Goal: Task Accomplishment & Management: Use online tool/utility

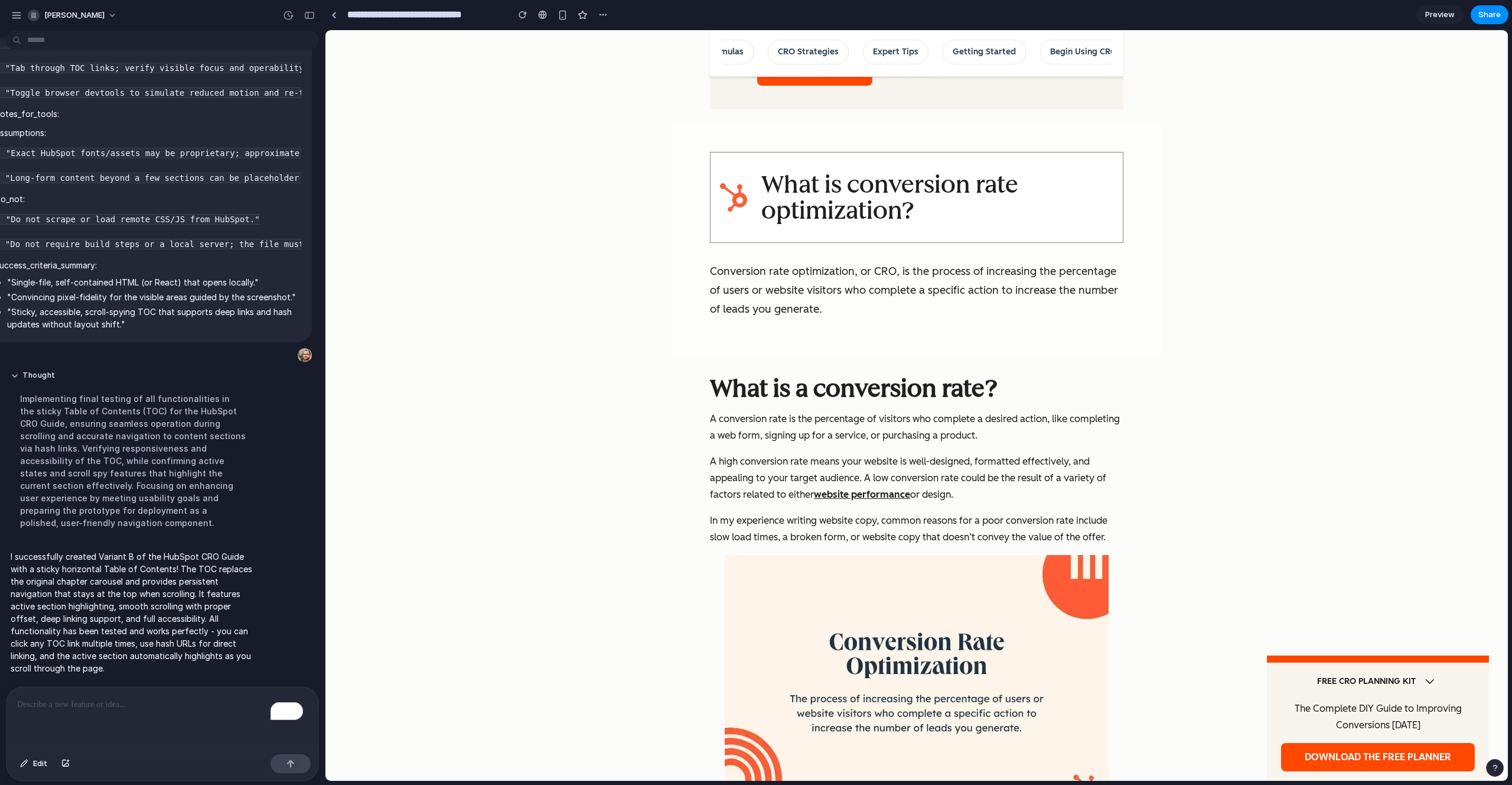
scroll to position [1011, 0]
click at [499, 17] on input "**********" at bounding box center [425, 14] width 160 height 21
type input "**********"
click at [337, 15] on link at bounding box center [334, 15] width 18 height 18
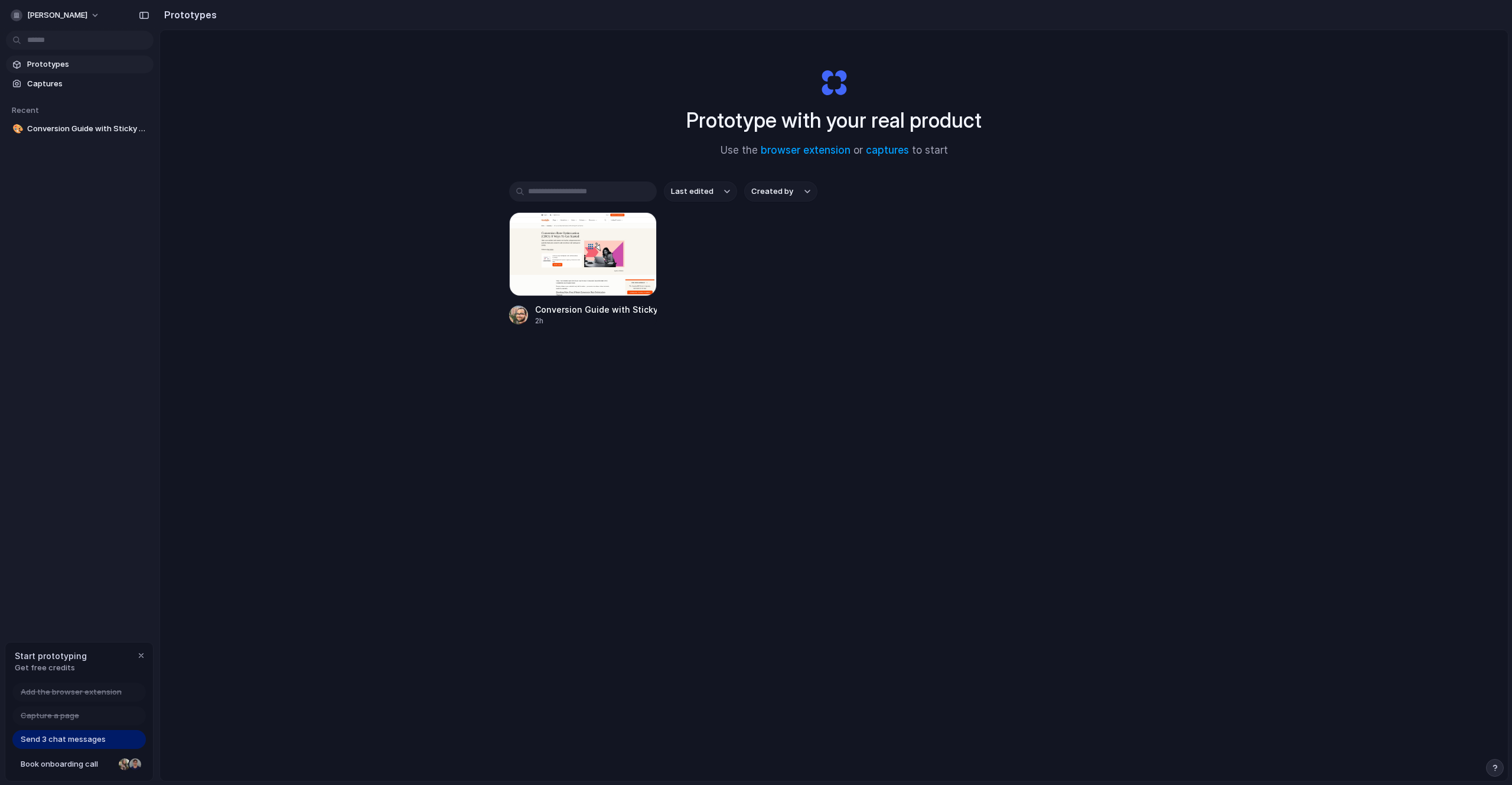
click at [819, 247] on div "Conversion Guide with Sticky TOC v1 2h" at bounding box center [834, 268] width 650 height 114
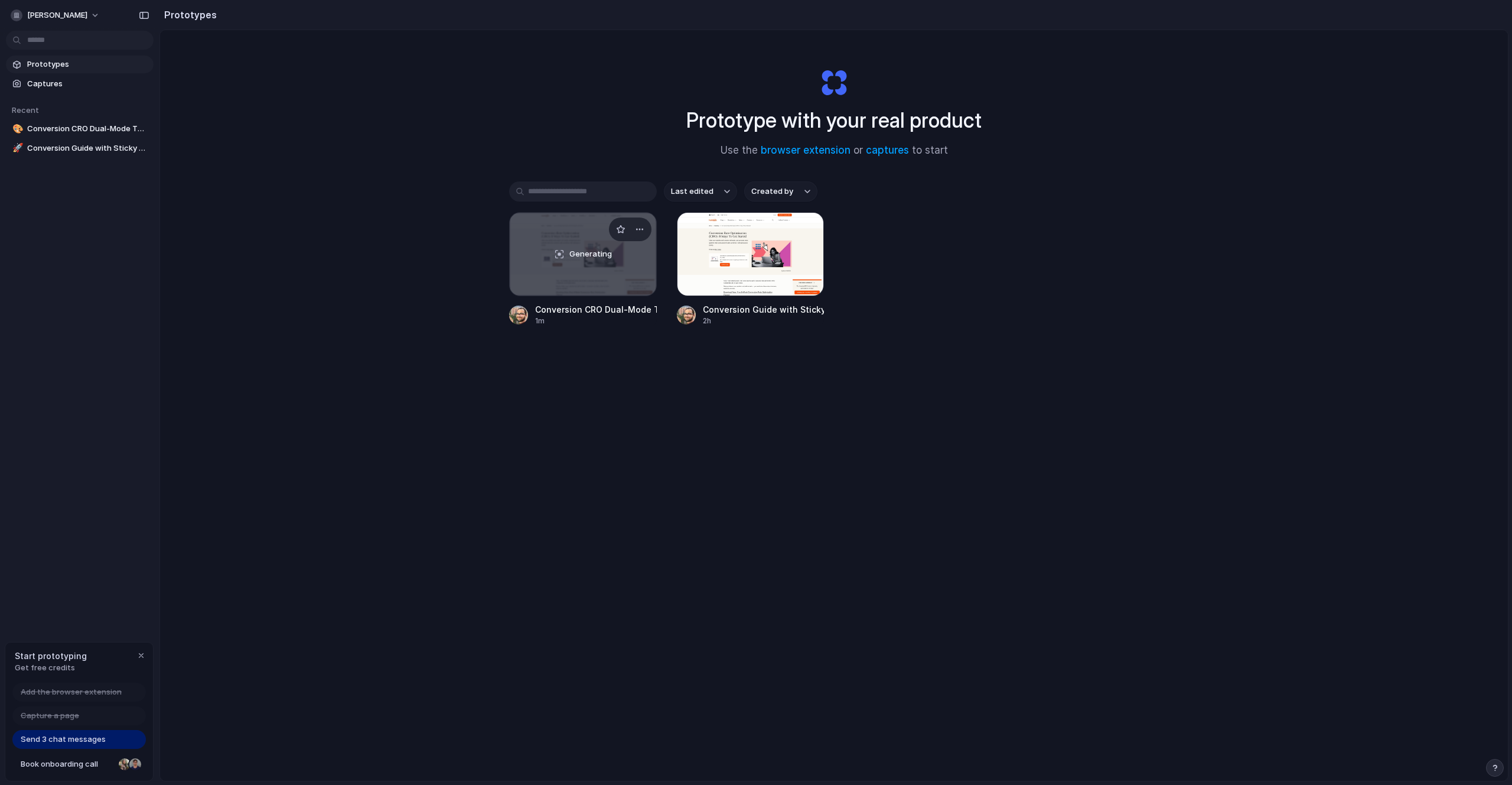
click at [588, 261] on div "Generating" at bounding box center [583, 254] width 146 height 83
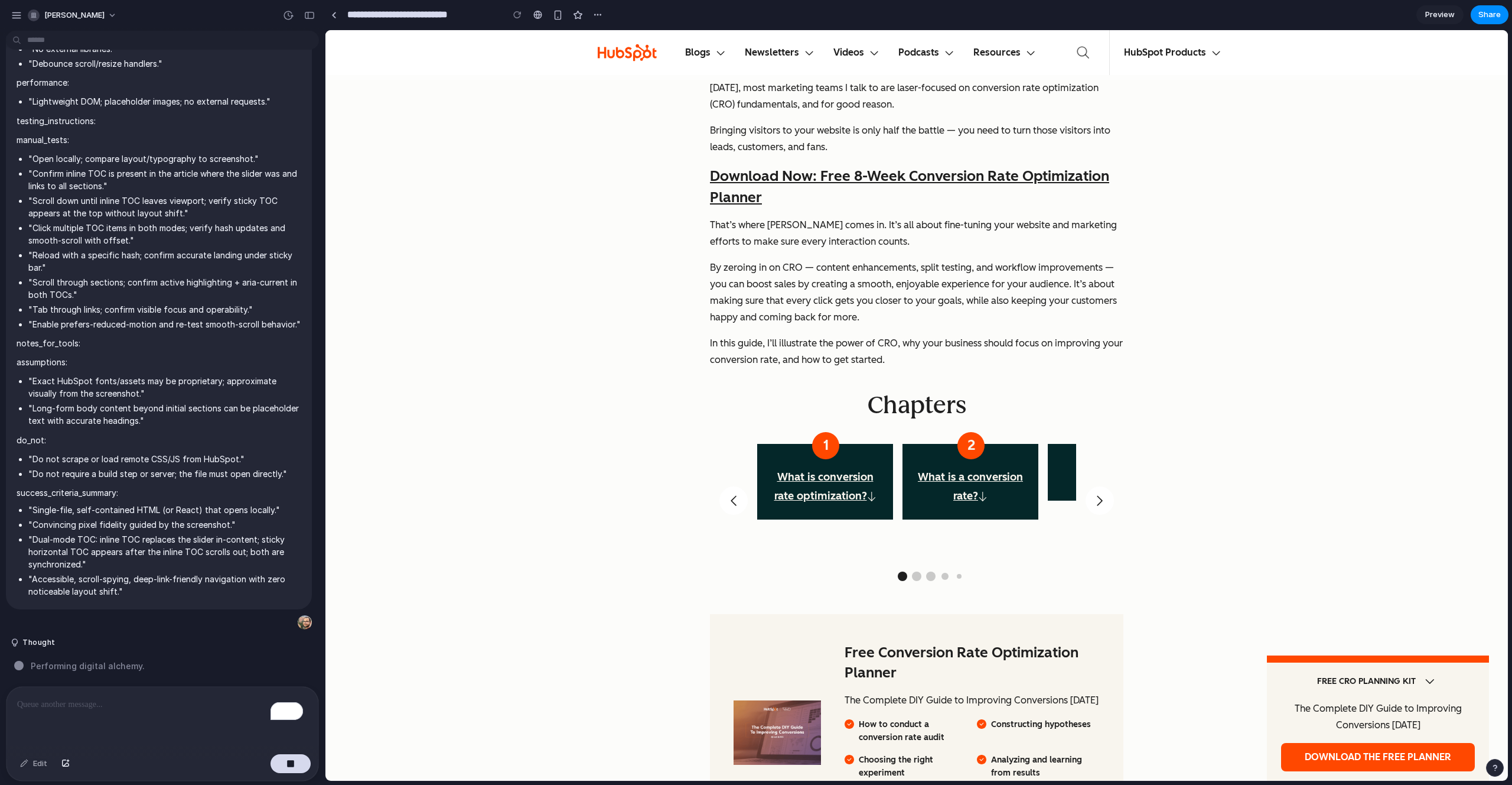
scroll to position [490, 0]
click at [141, 698] on p "To enrich screen reader interactions, please activate Accessibility in Grammarl…" at bounding box center [163, 704] width 291 height 14
click at [77, 660] on span "Performing digital alchemy" at bounding box center [87, 666] width 112 height 12
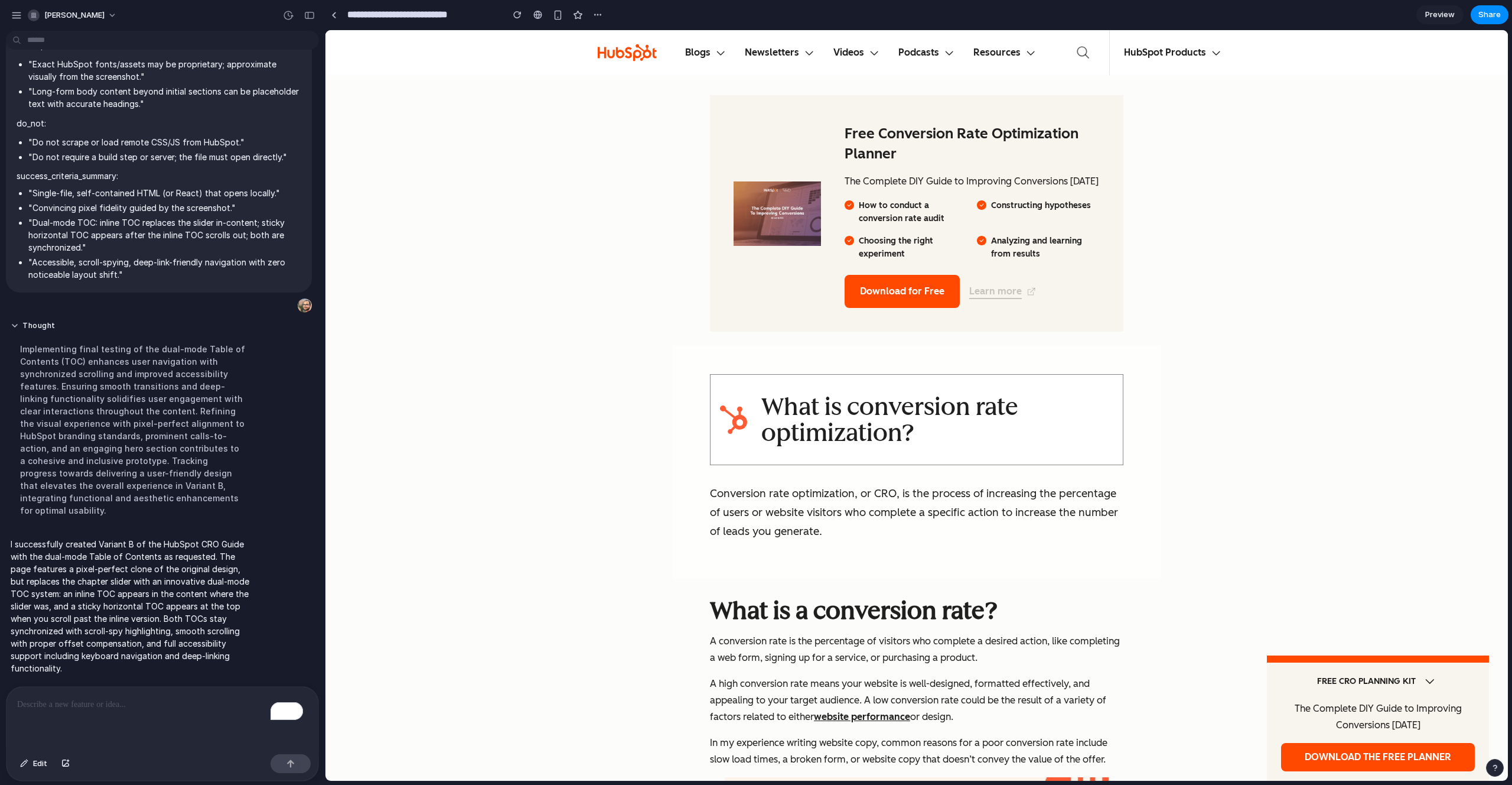
scroll to position [1011, 0]
click at [834, 505] on p "Conversion rate optimization, or CRO, is the process of increasing the percenta…" at bounding box center [917, 511] width 414 height 57
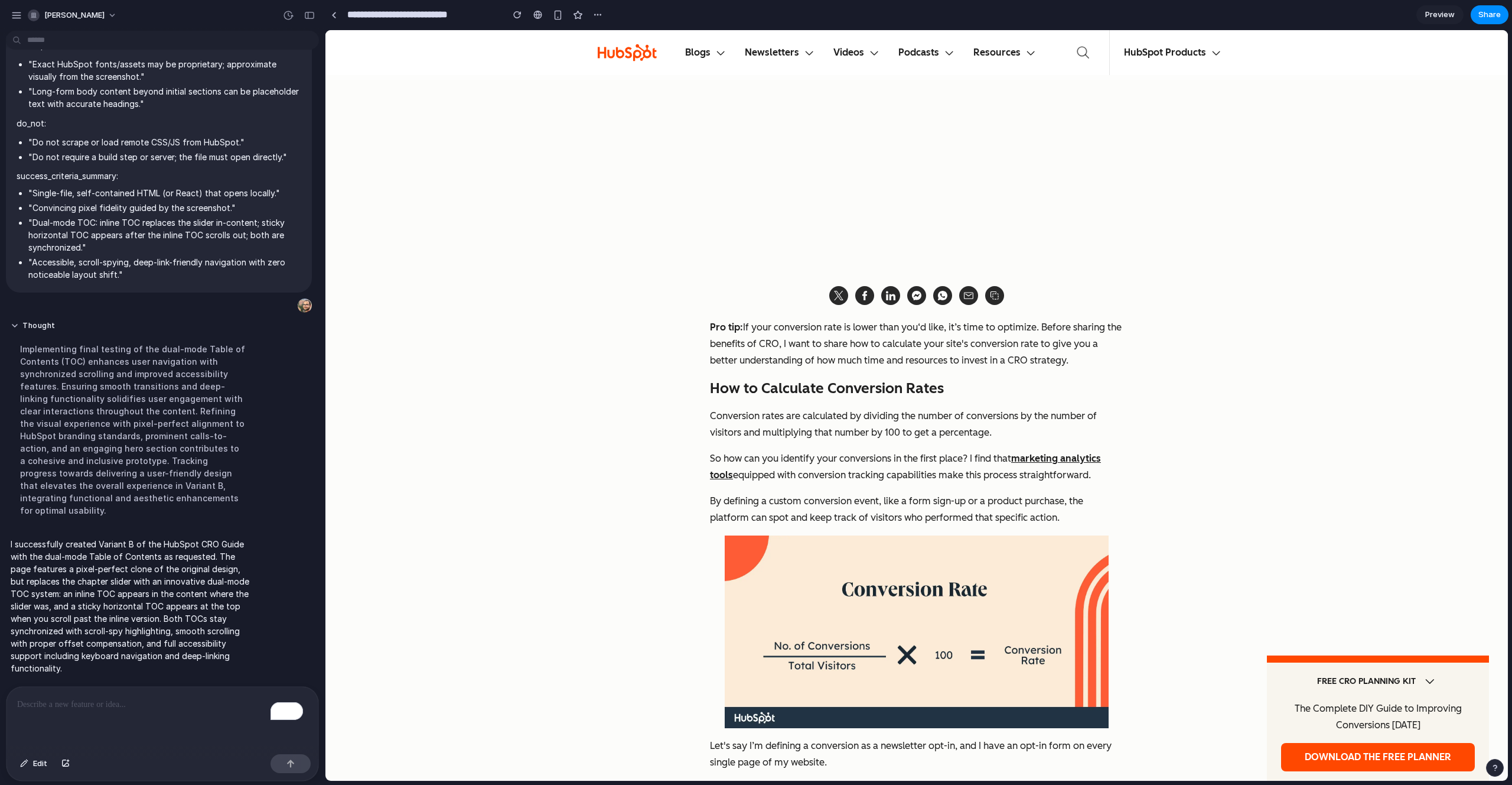
scroll to position [2502, 0]
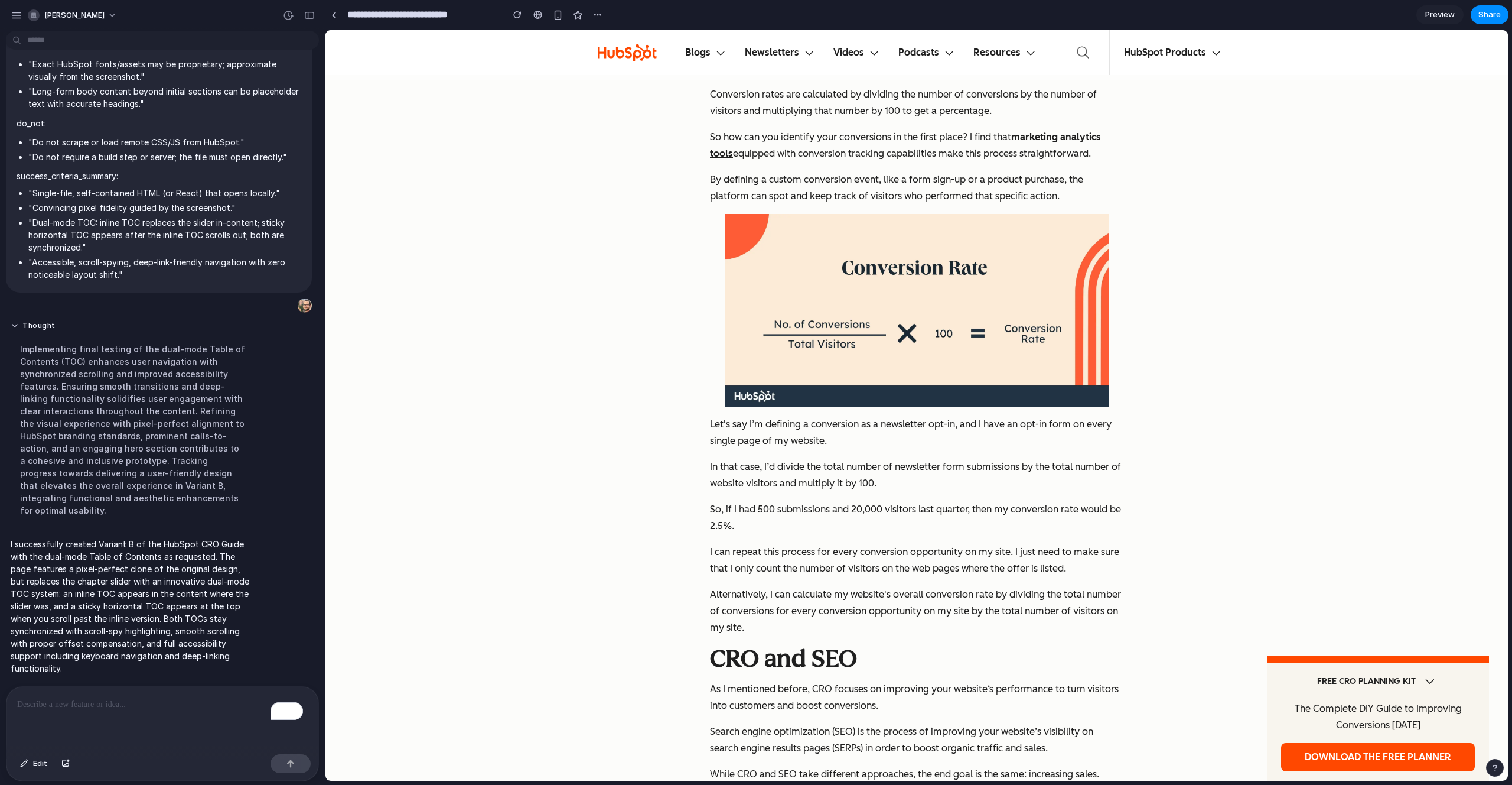
click at [859, 627] on p "Alternatively, I can calculate my website's overall conversion rate by dividing…" at bounding box center [917, 611] width 414 height 50
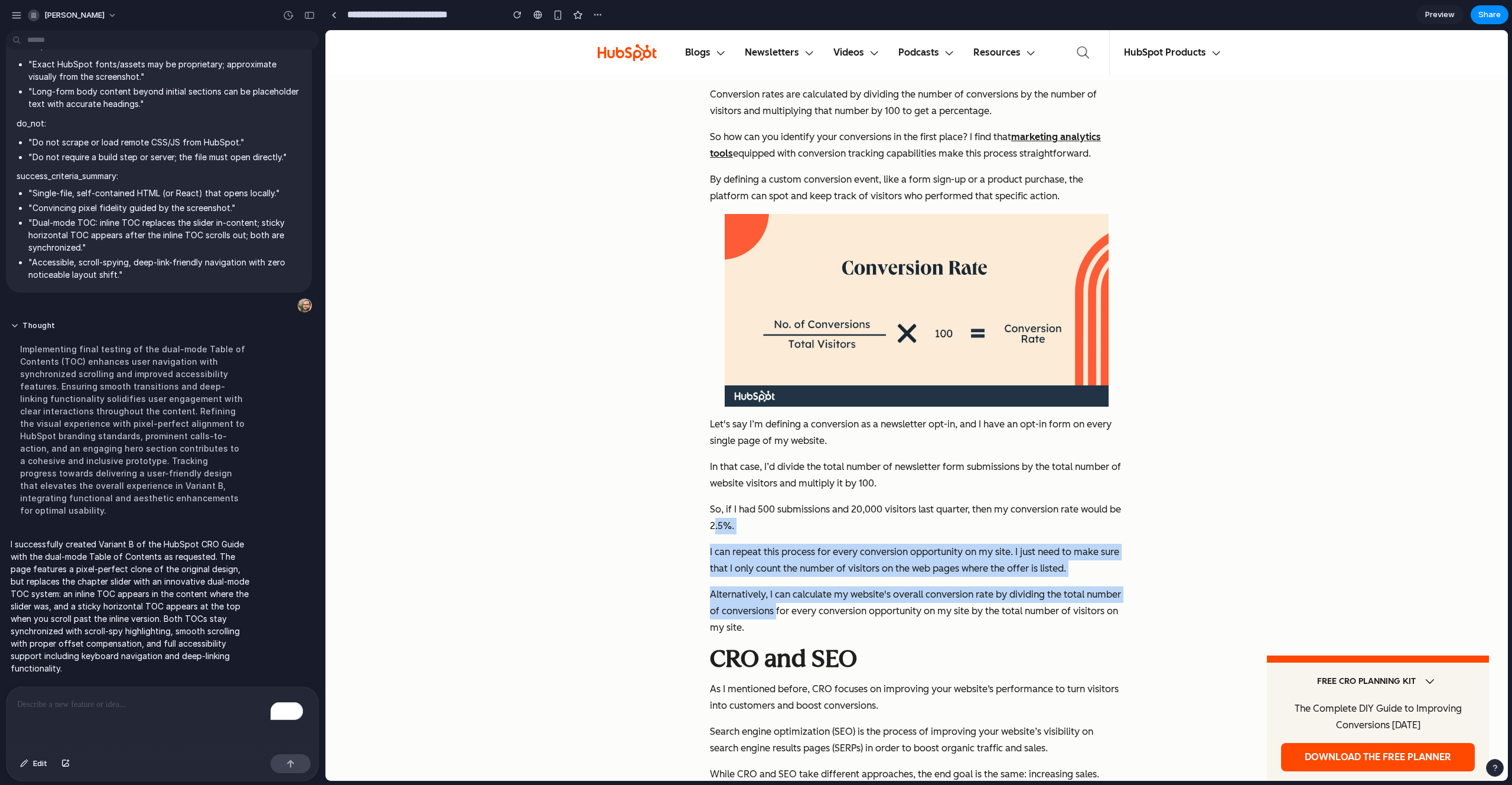
drag, startPoint x: 791, startPoint y: 587, endPoint x: 719, endPoint y: 518, distance: 99.7
click at [719, 518] on p "So, if I had 500 submissions and 20,000 visitors last quarter, then my conversi…" at bounding box center [917, 518] width 414 height 33
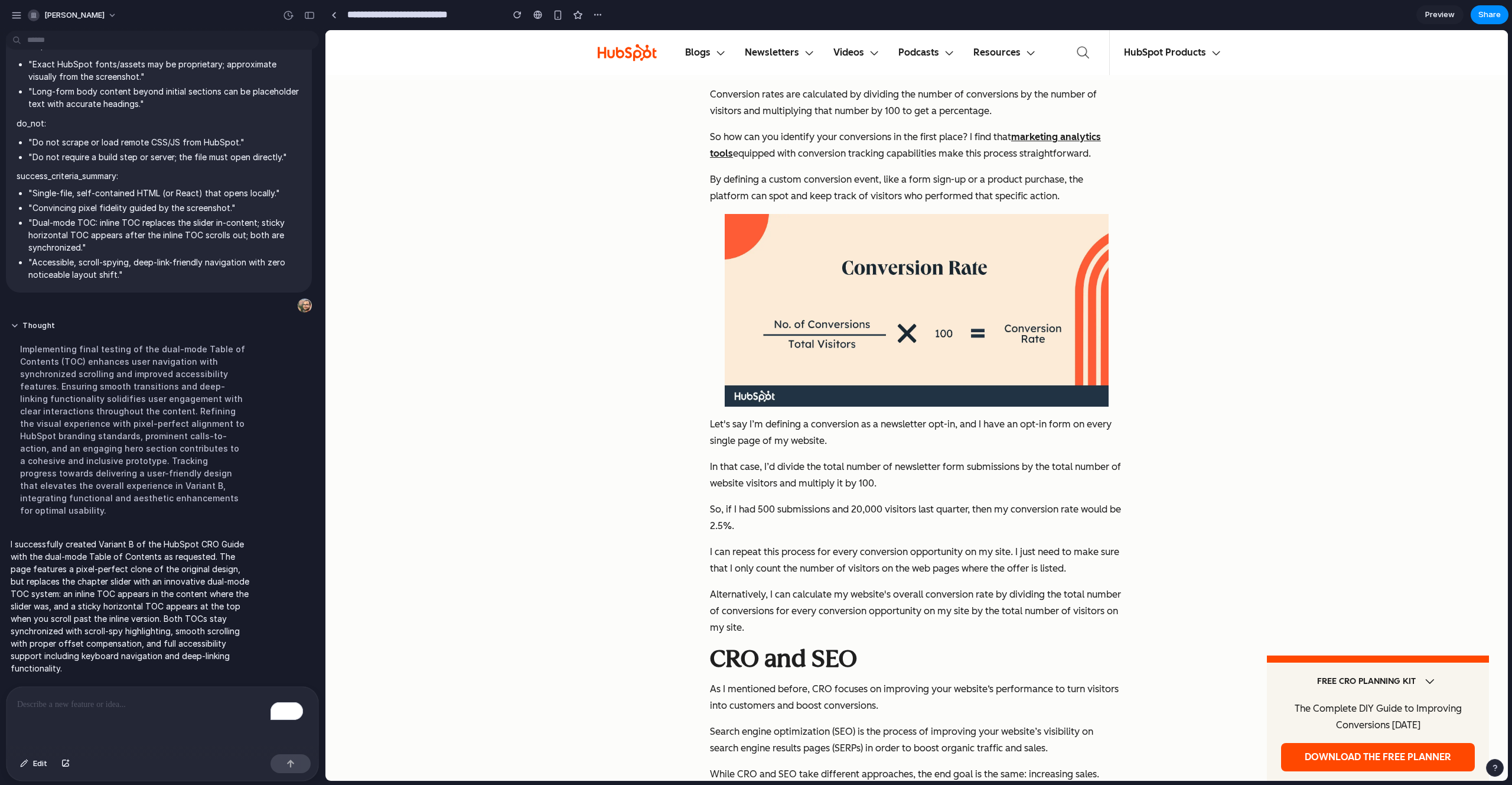
click at [131, 560] on p "I successfully created Variant B of the HubSpot CRO Guide with the dual-mode Ta…" at bounding box center [133, 606] width 244 height 136
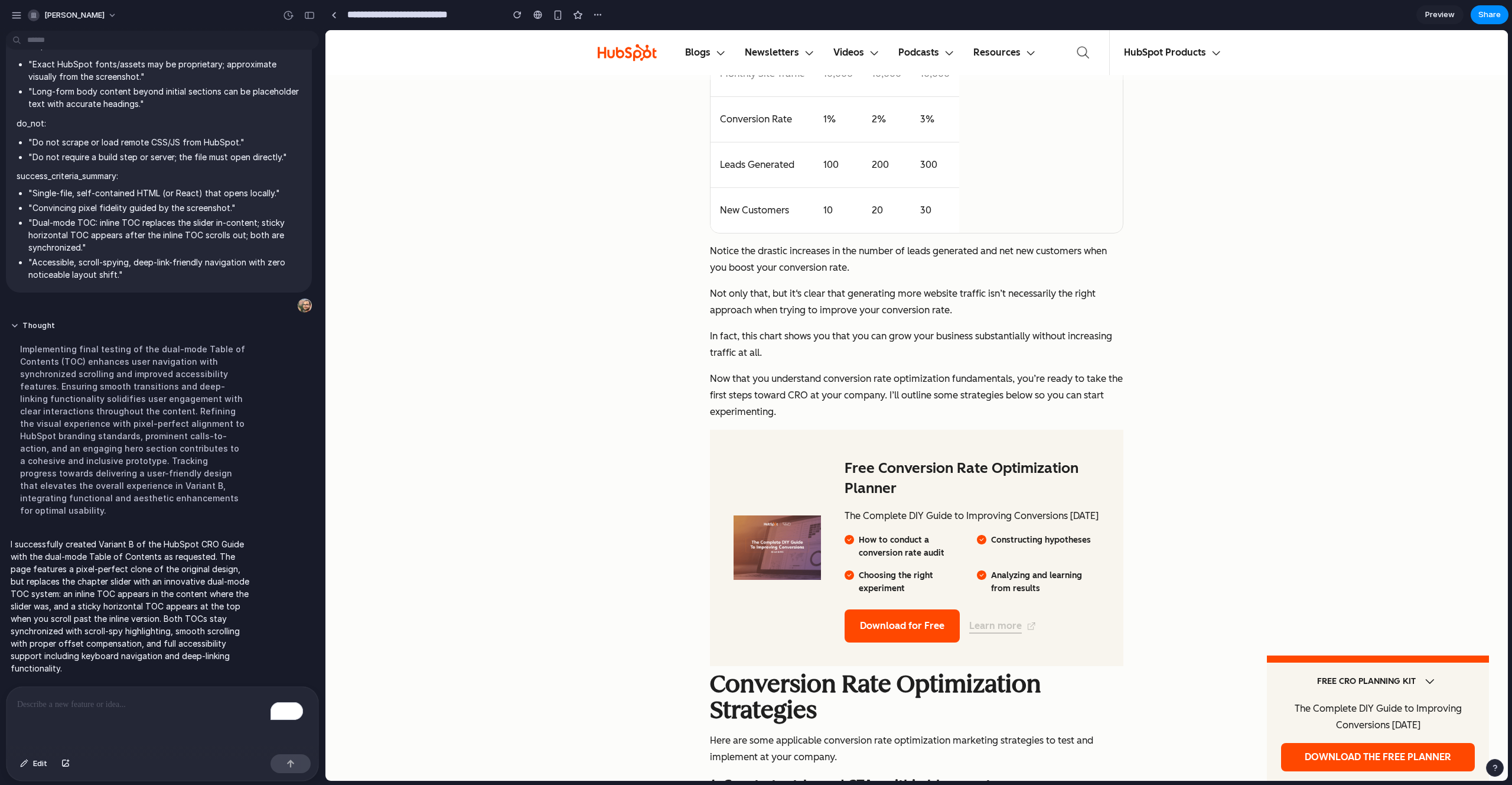
scroll to position [5999, 0]
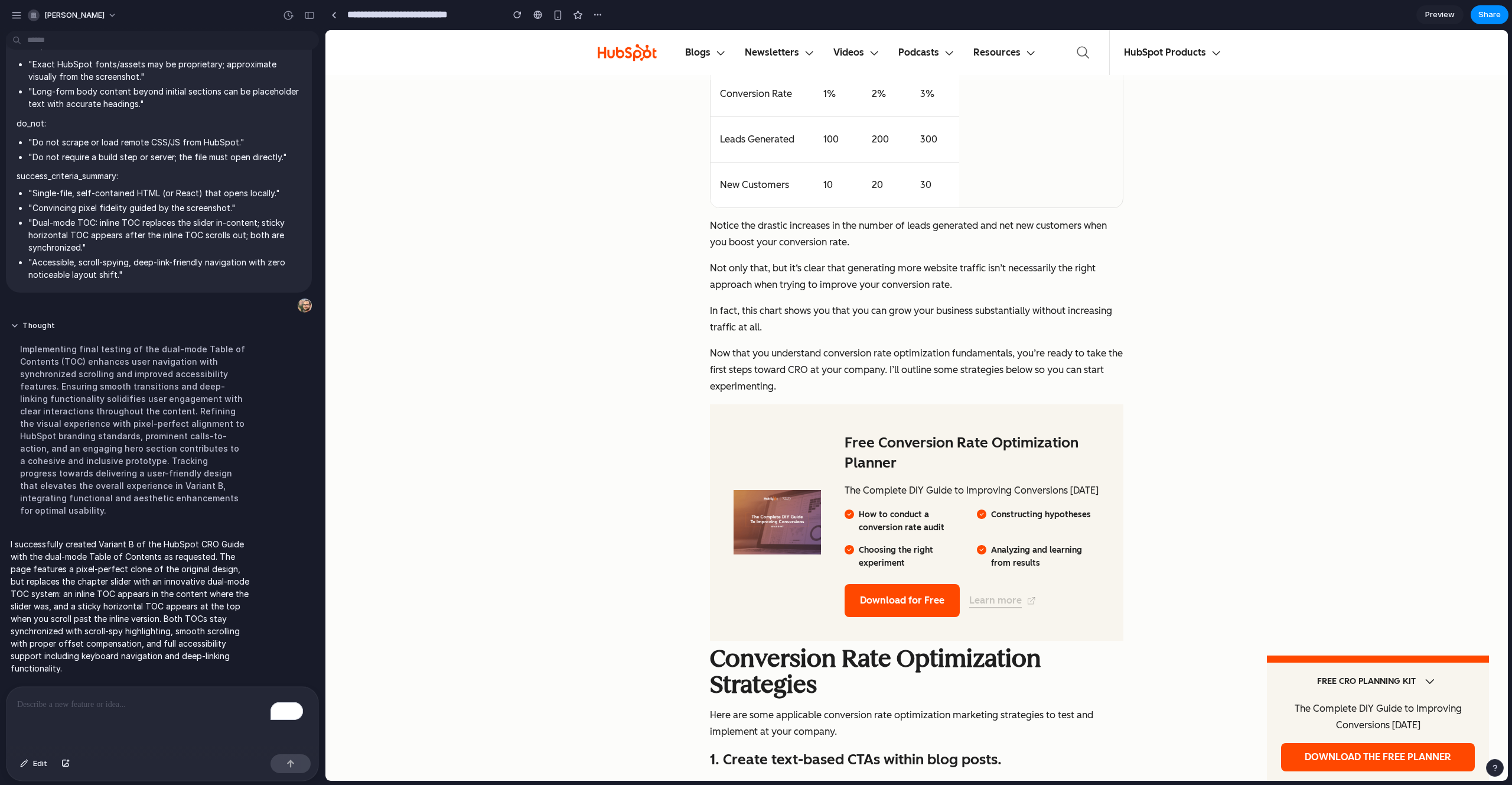
click at [1507, 363] on html "Skip to content English 日本語 Deutsch English Español Português Français High Con…" at bounding box center [917, 208] width 1183 height 12356
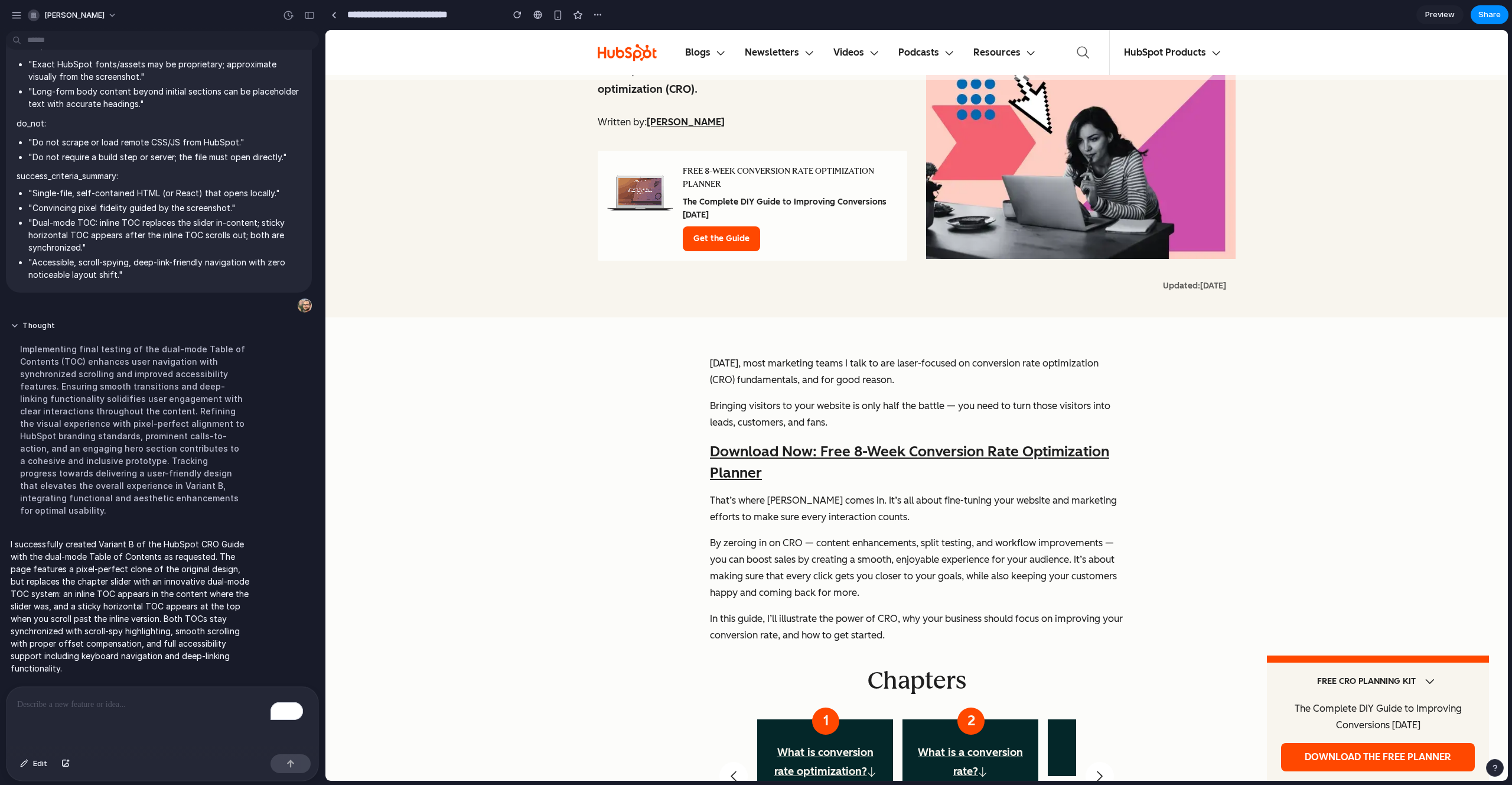
scroll to position [161, 0]
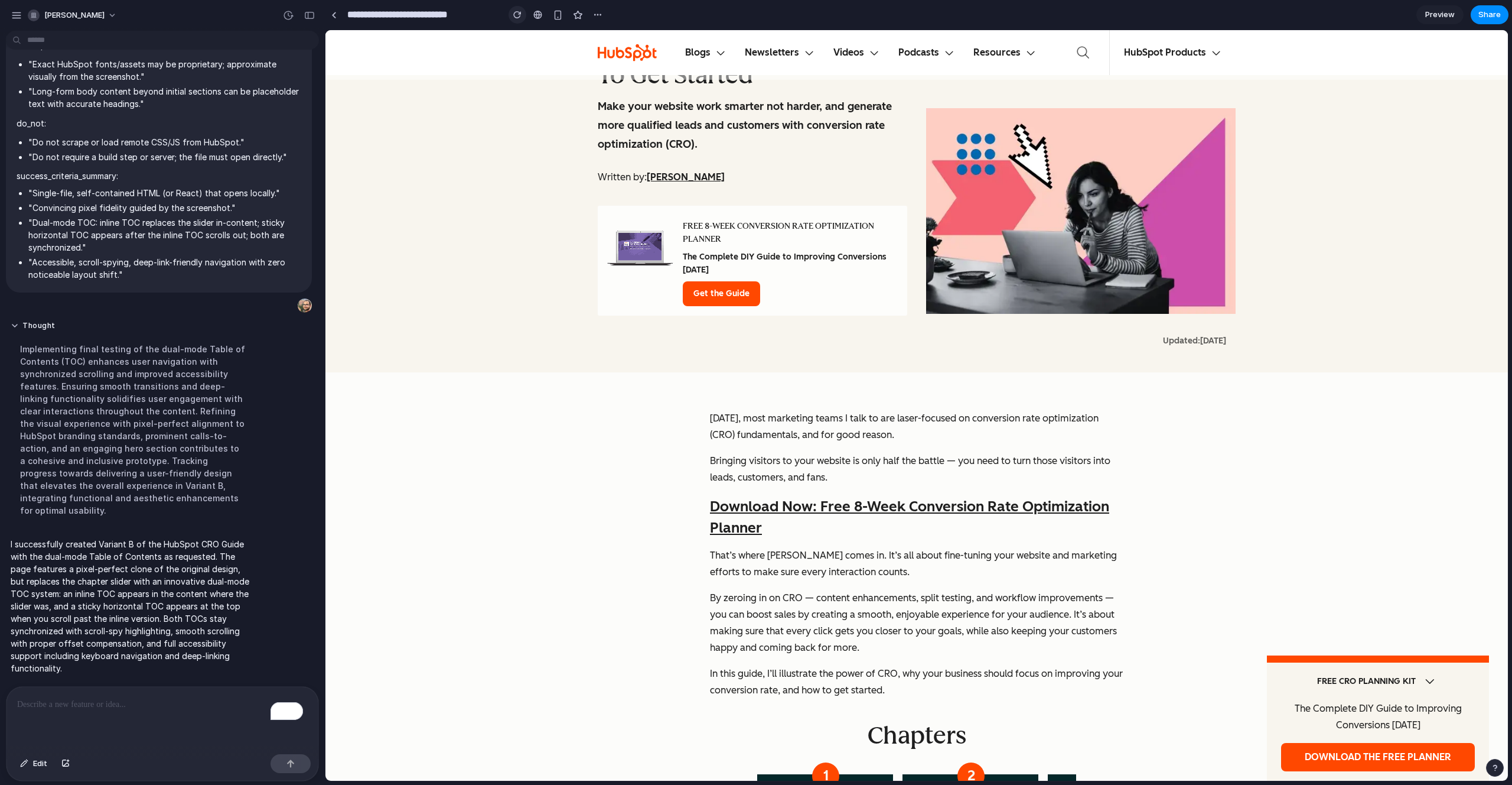
click at [513, 18] on div "button" at bounding box center [517, 14] width 8 height 8
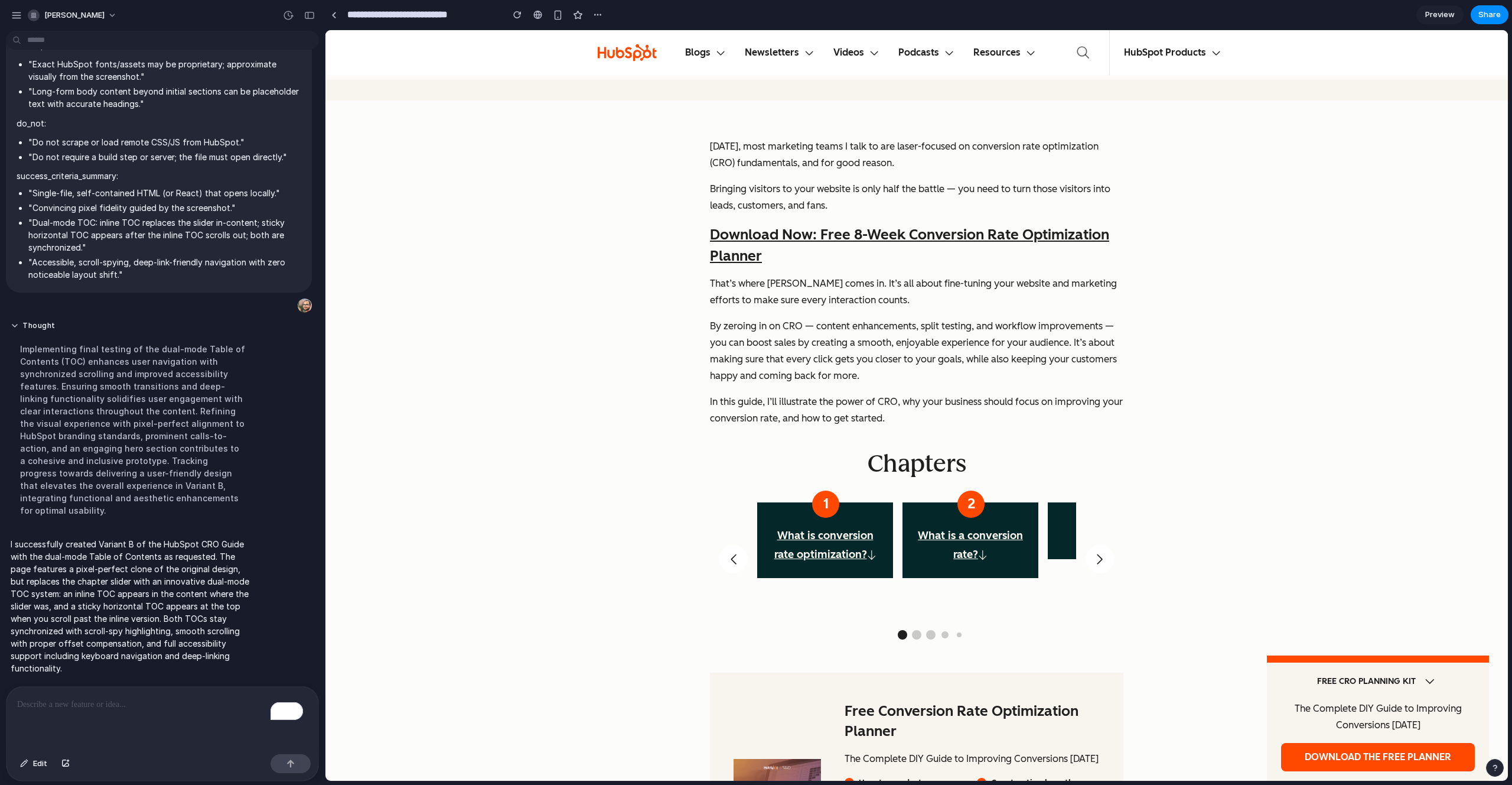
scroll to position [484, 0]
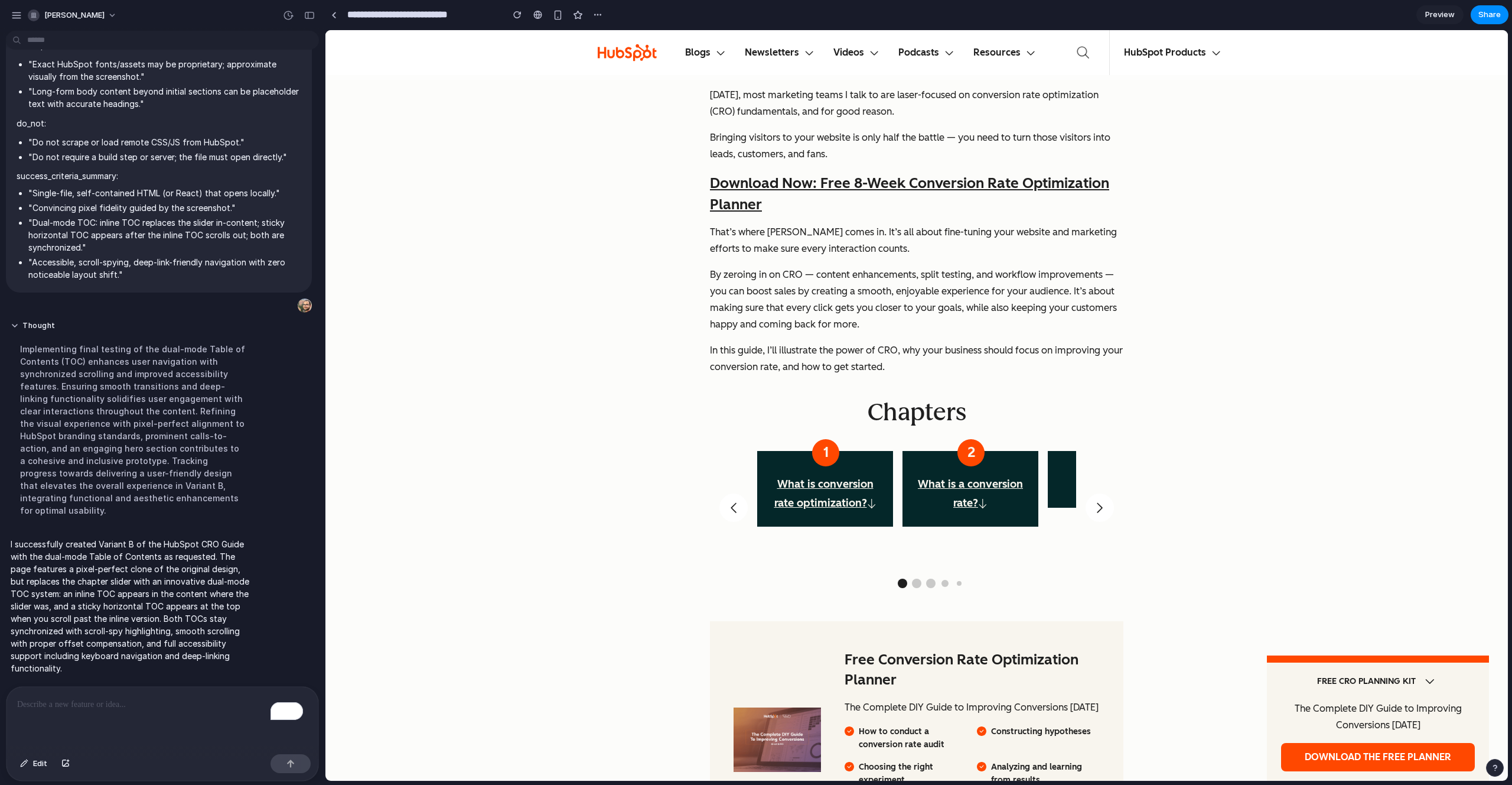
click at [72, 720] on div "To enrich screen reader interactions, please activate Accessibility in Grammarl…" at bounding box center [163, 718] width 312 height 63
click at [334, 20] on link at bounding box center [334, 15] width 18 height 18
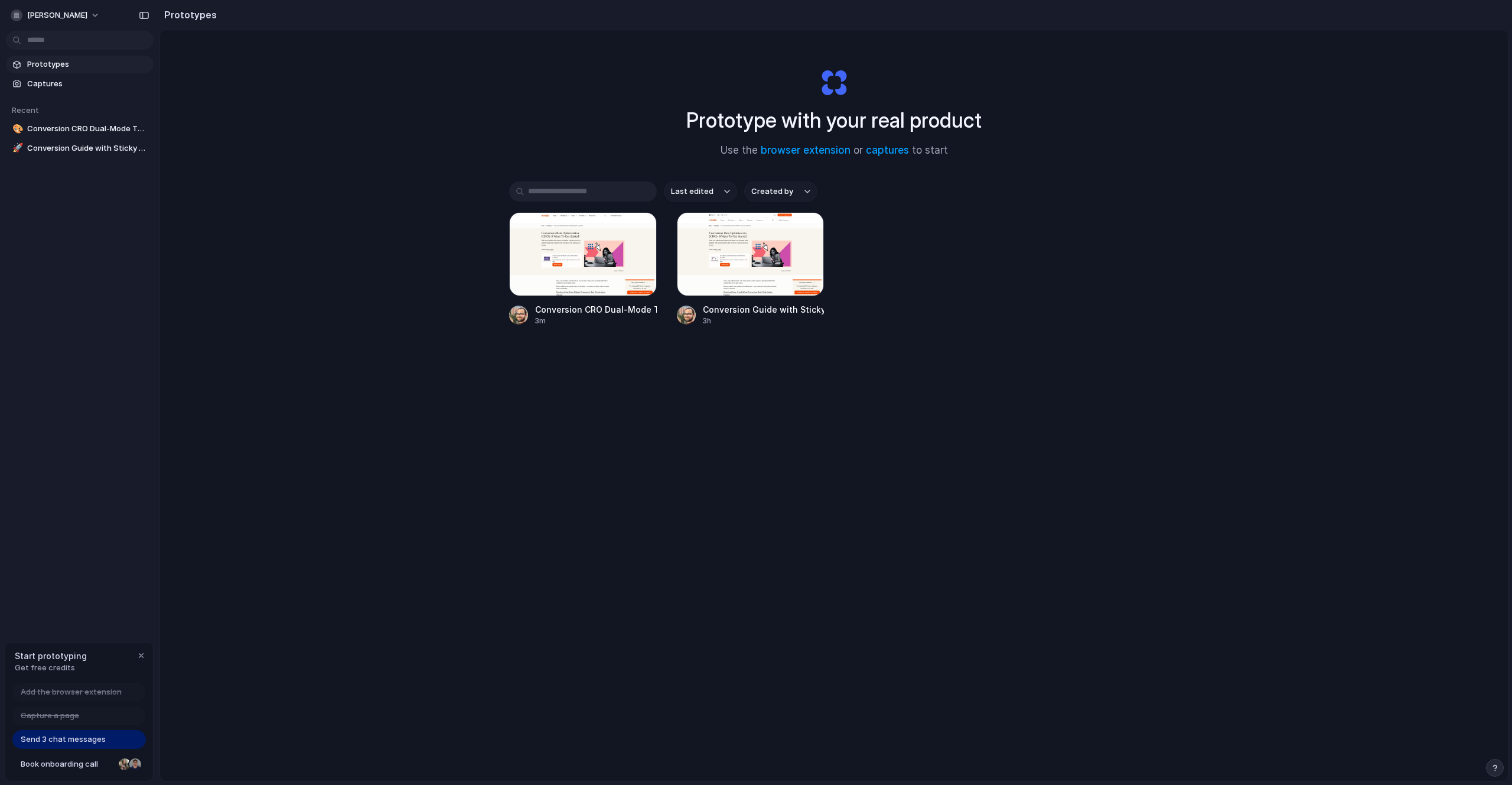
click at [683, 405] on div "Prototype with your real product Use the browser extension or captures to start…" at bounding box center [834, 437] width 1348 height 813
click at [75, 155] on link "🚀 Conversion Guide with Sticky TOC v1" at bounding box center [80, 149] width 148 height 18
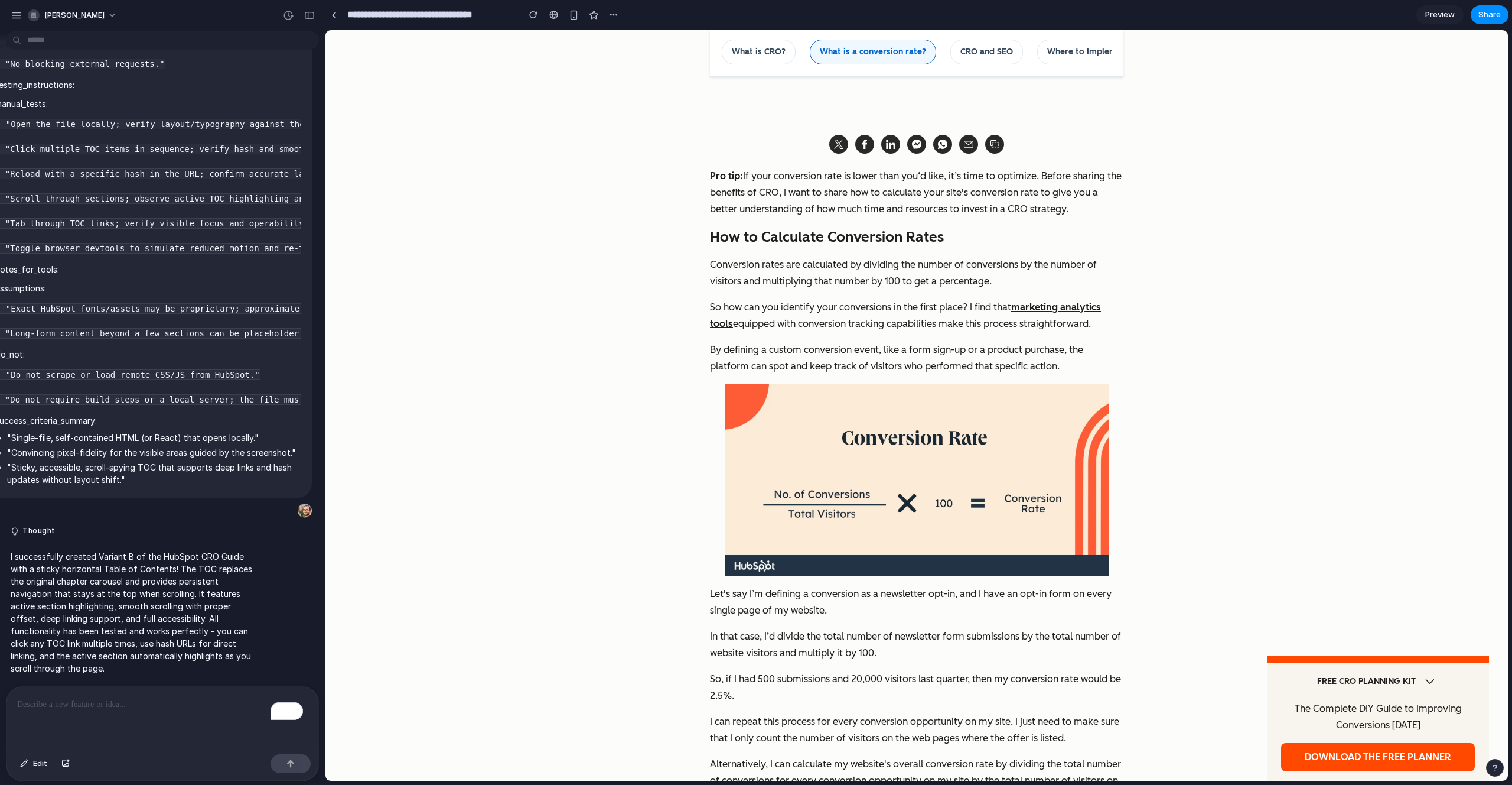
scroll to position [2226, 0]
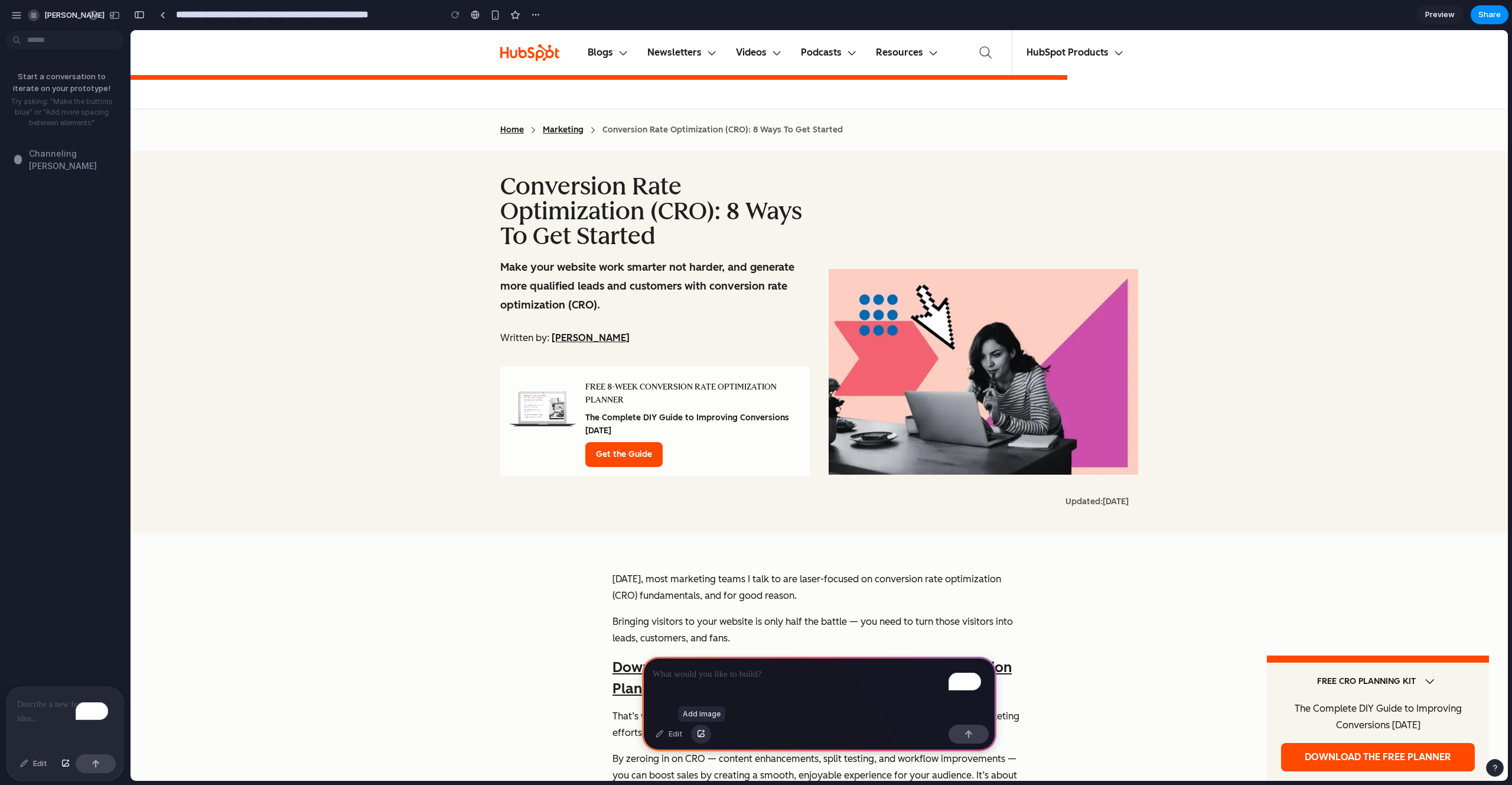
click at [702, 734] on div "button" at bounding box center [701, 734] width 8 height 7
click at [690, 679] on div "To enrich screen reader interactions, please activate Accessibility in Grammarl…" at bounding box center [819, 688] width 354 height 63
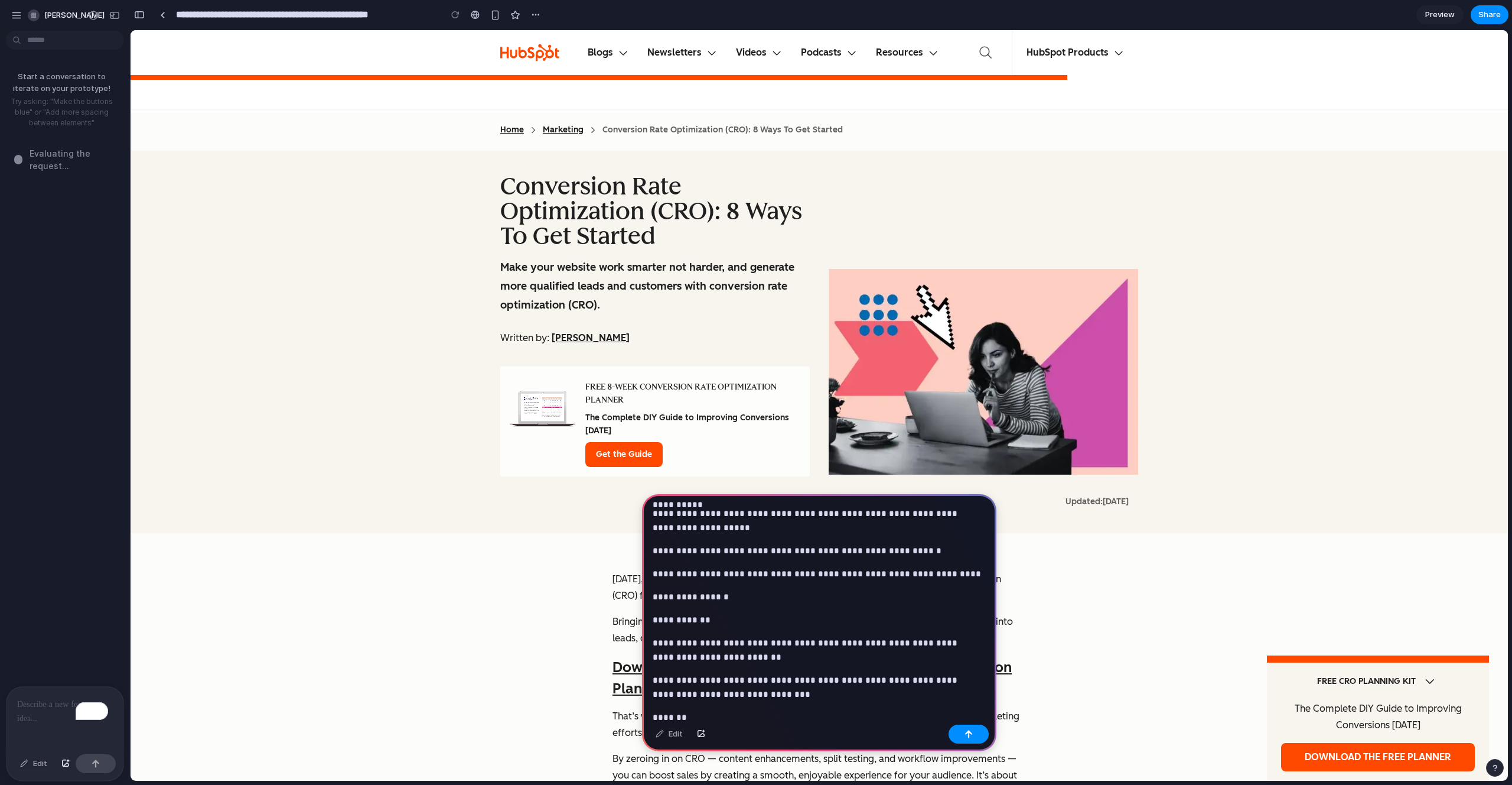
scroll to position [3773, 0]
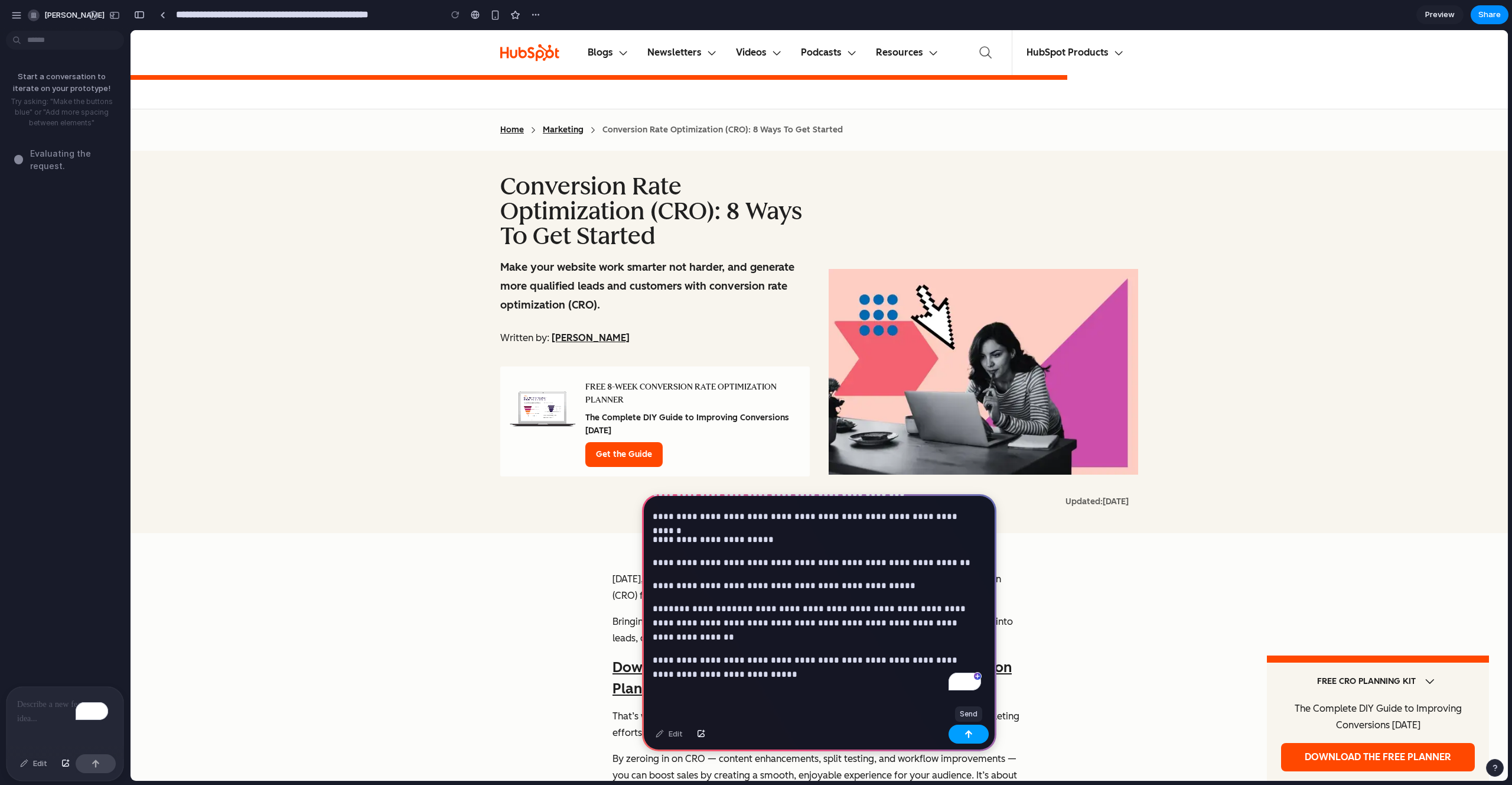
click at [965, 732] on div "button" at bounding box center [969, 734] width 8 height 8
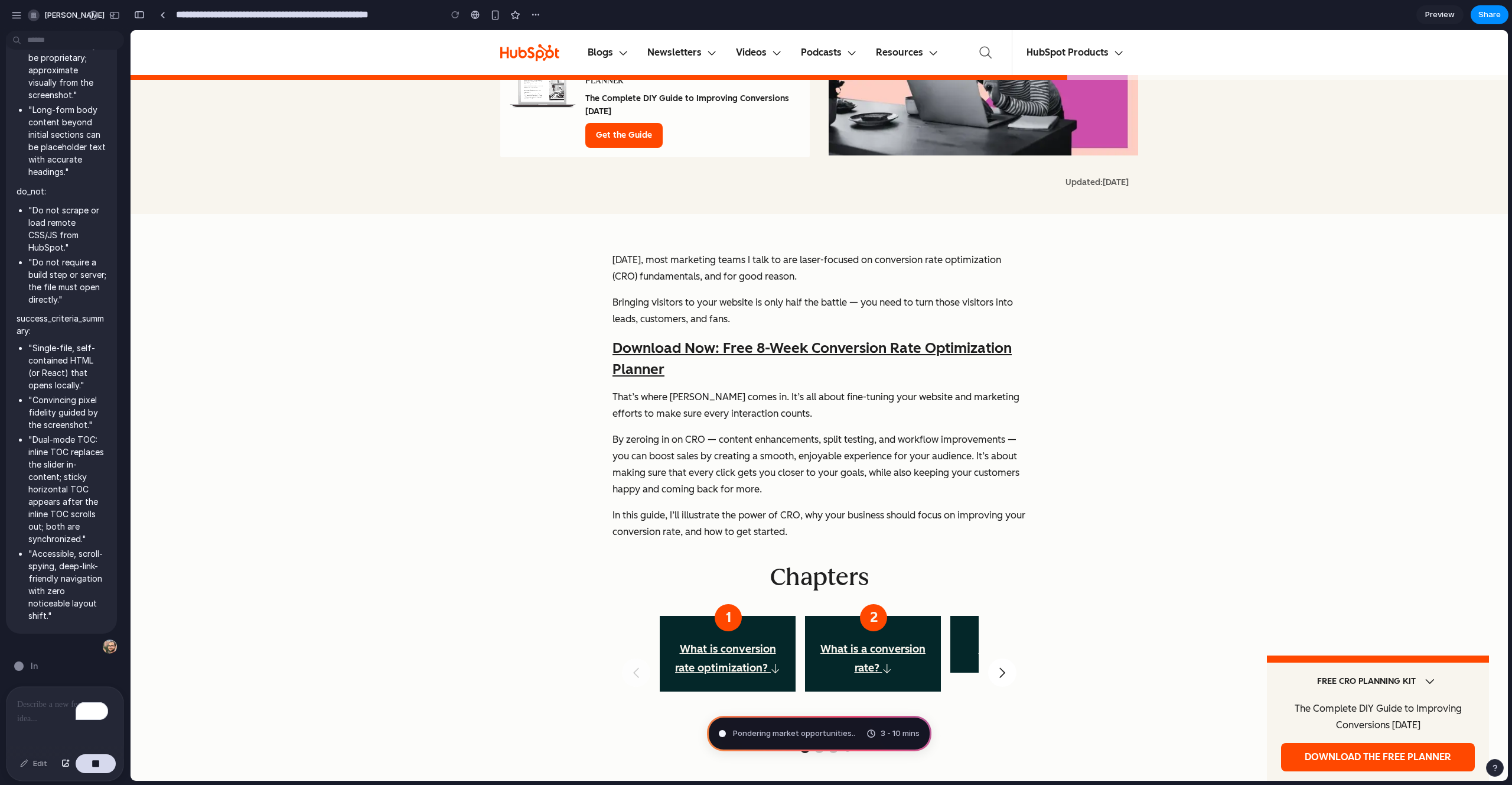
scroll to position [332, 0]
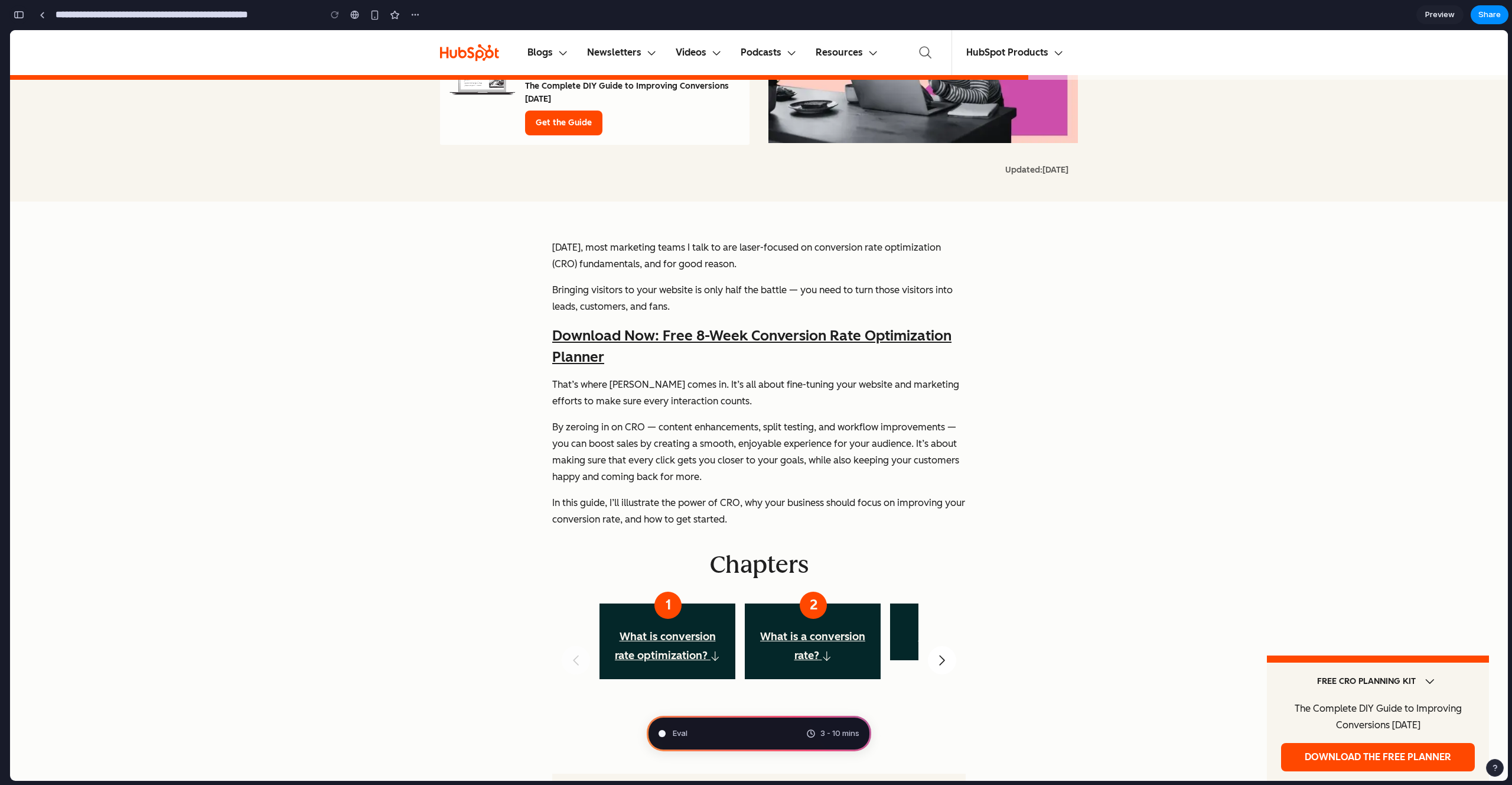
click at [19, 11] on div "button" at bounding box center [19, 14] width 11 height 8
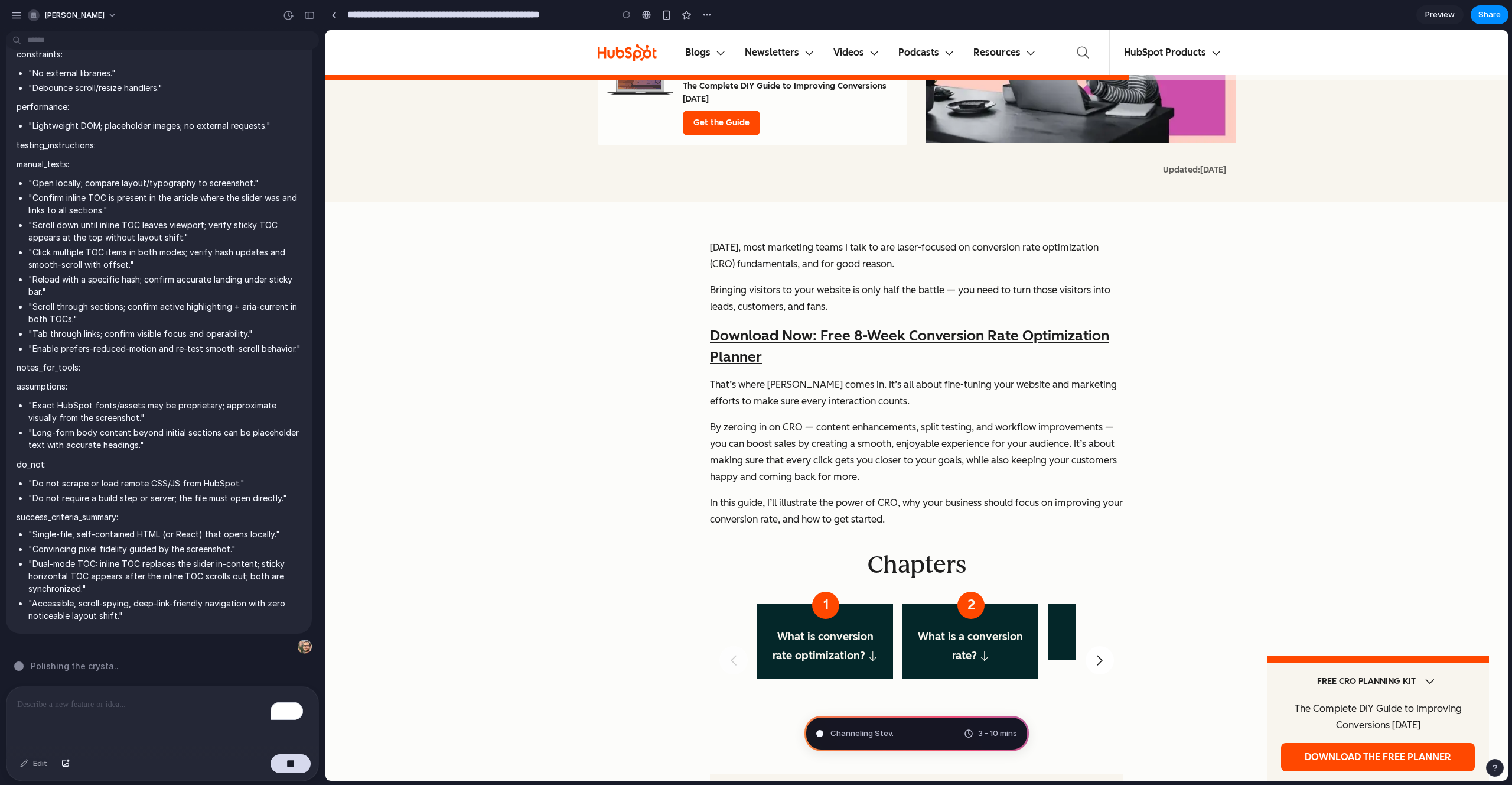
type input "**********"
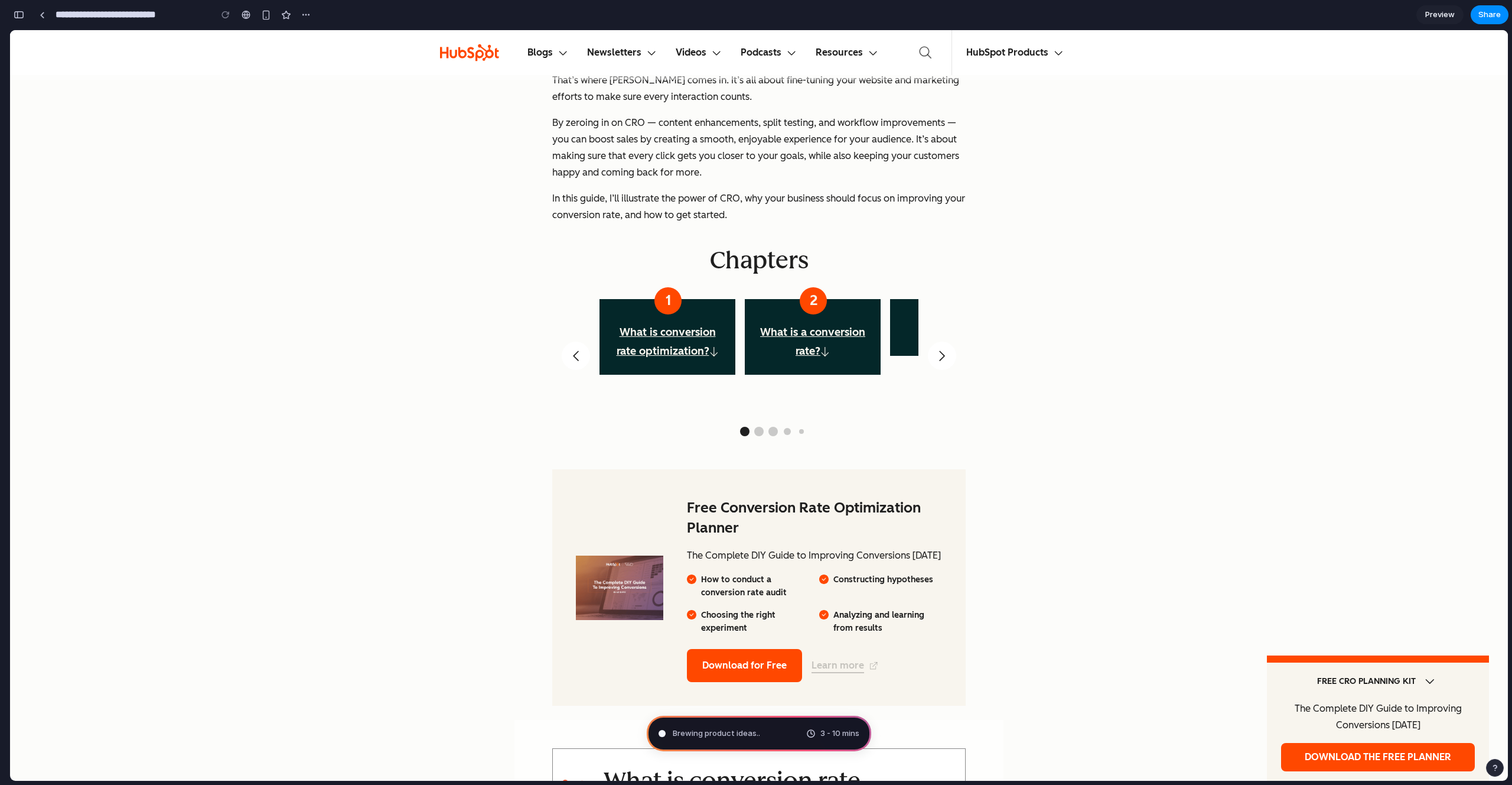
scroll to position [655, 0]
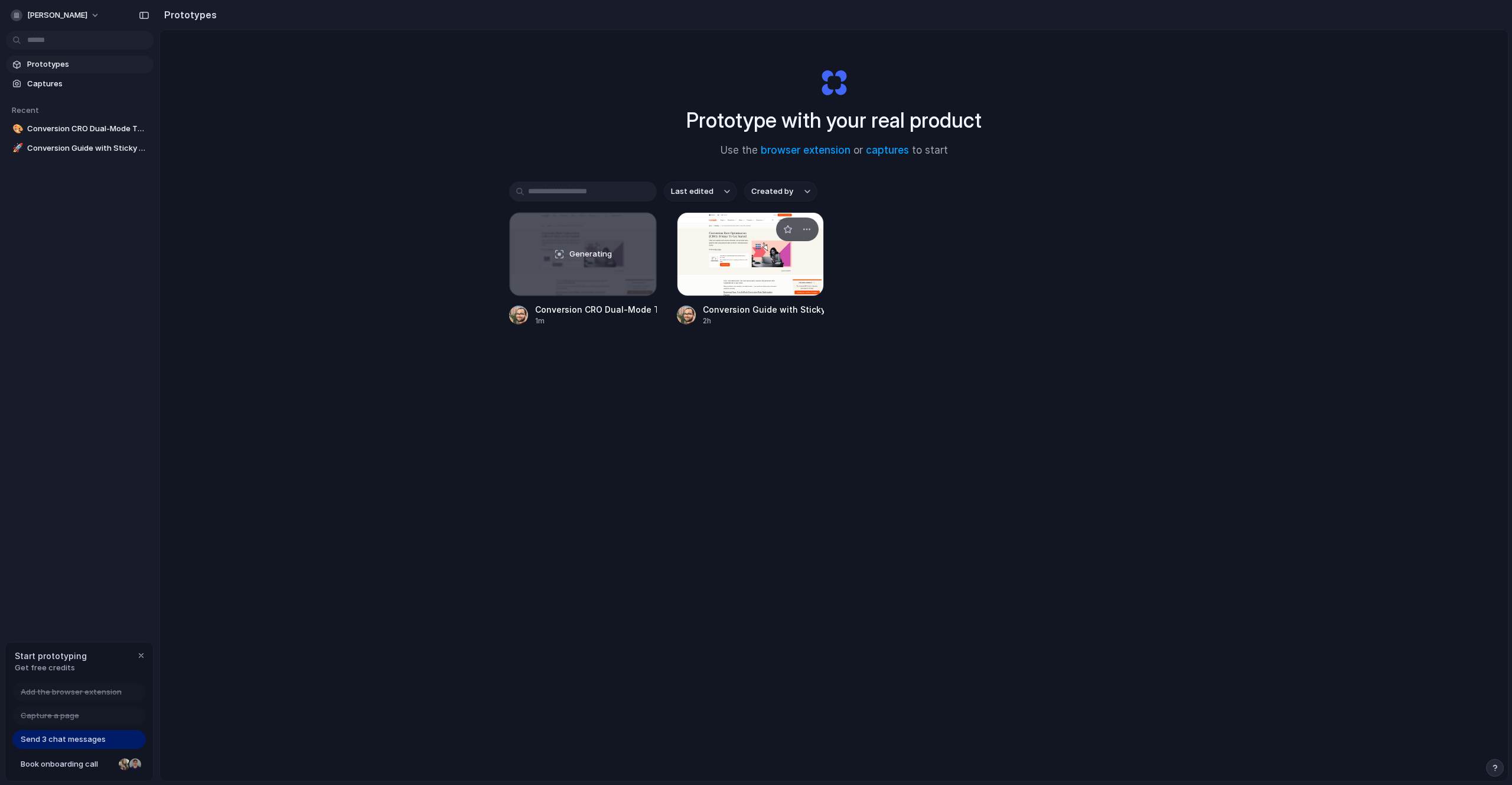
click at [750, 255] on div at bounding box center [751, 253] width 148 height 84
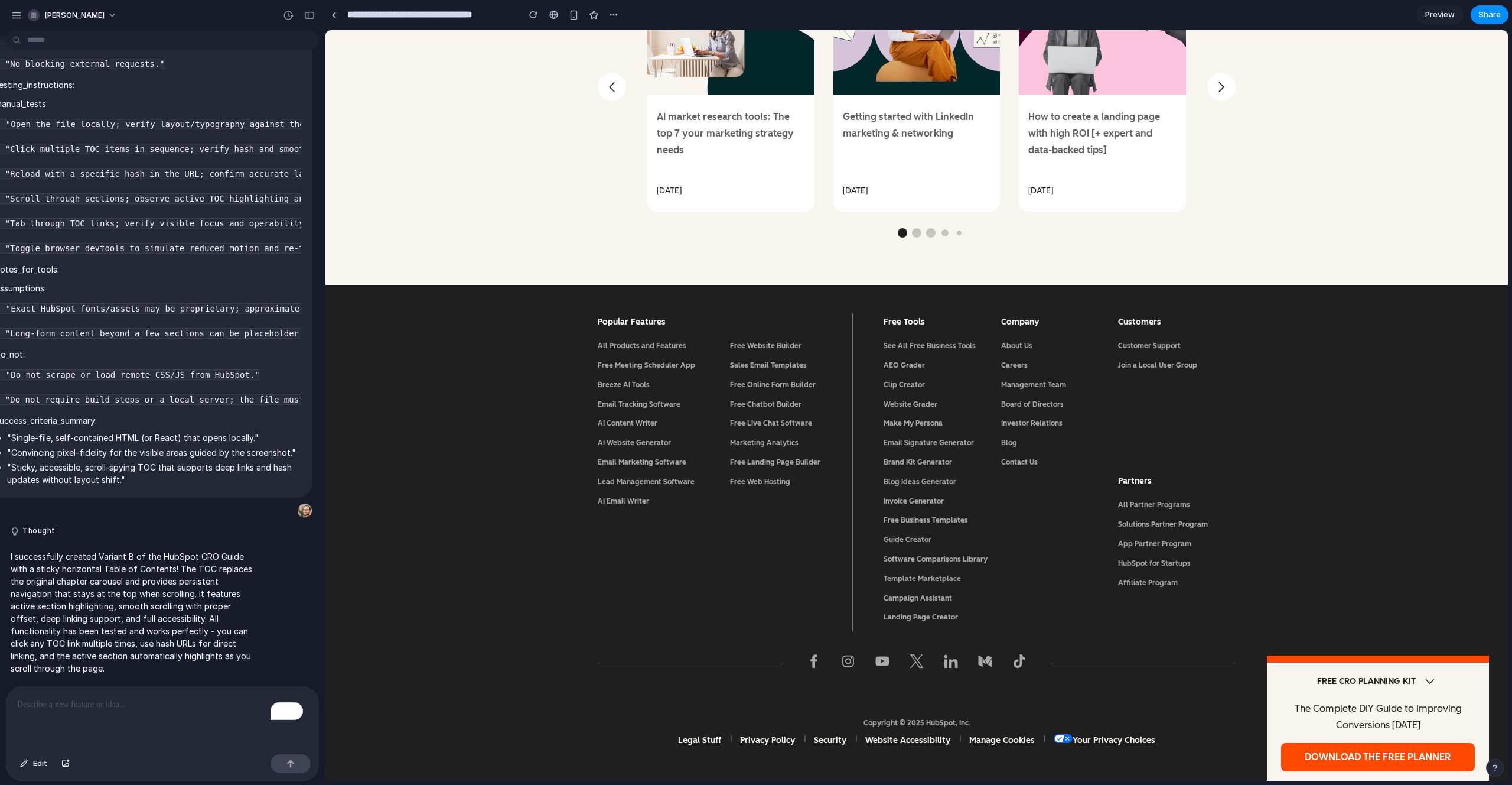
scroll to position [12877, 0]
